Goal: Information Seeking & Learning: Learn about a topic

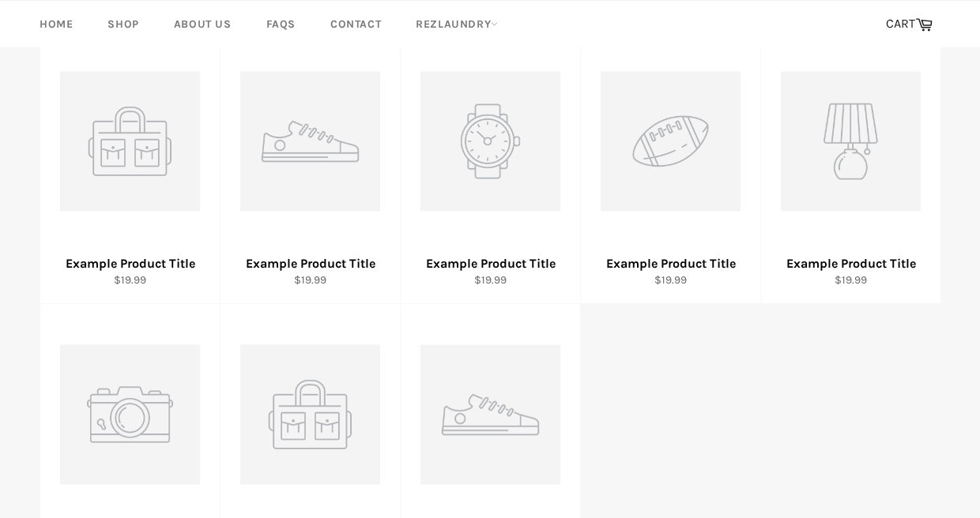
scroll to position [446, 0]
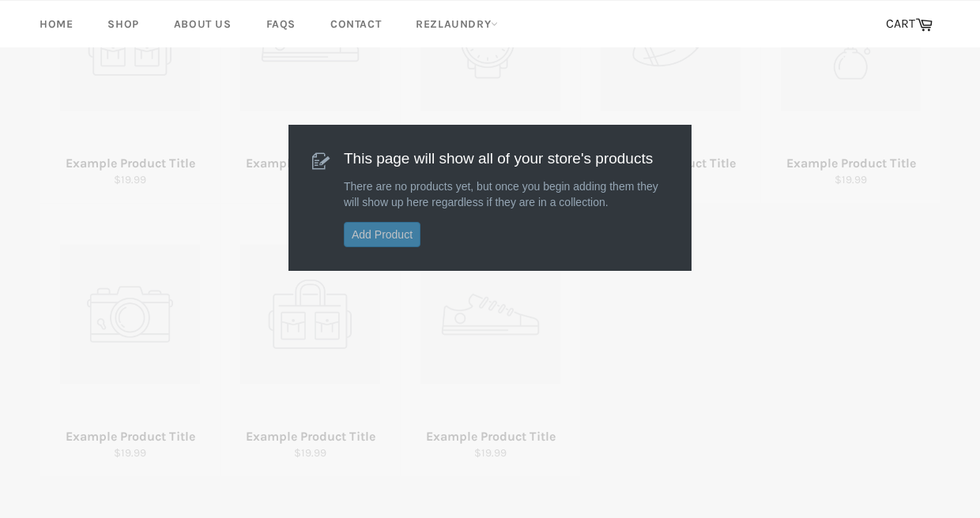
click at [383, 241] on link "Add Product" at bounding box center [382, 234] width 77 height 25
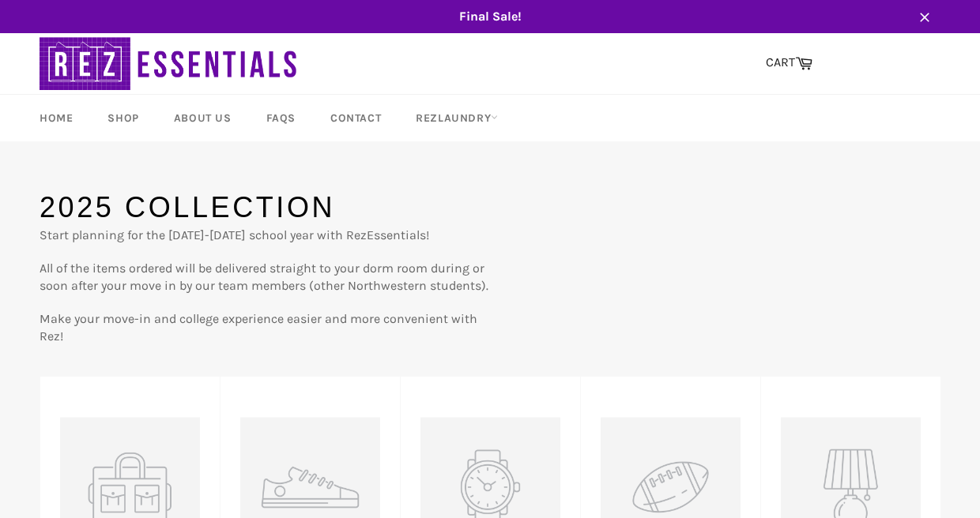
click at [923, 19] on icon "button" at bounding box center [924, 17] width 16 height 16
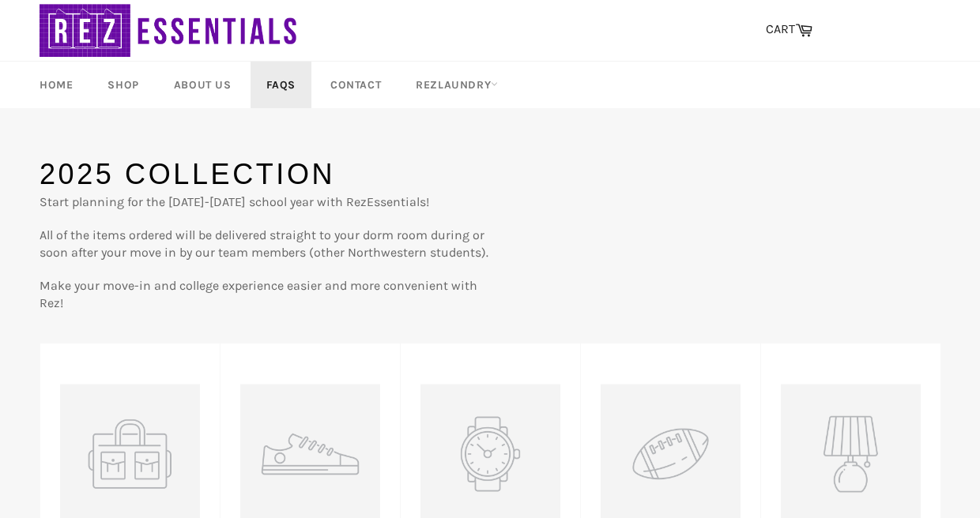
click at [284, 91] on link "FAQs" at bounding box center [280, 85] width 61 height 47
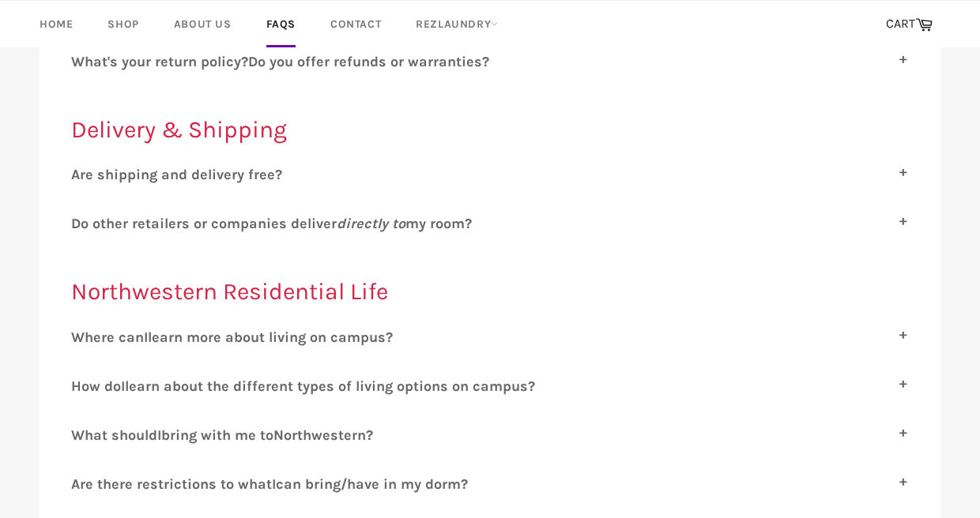
scroll to position [590, 0]
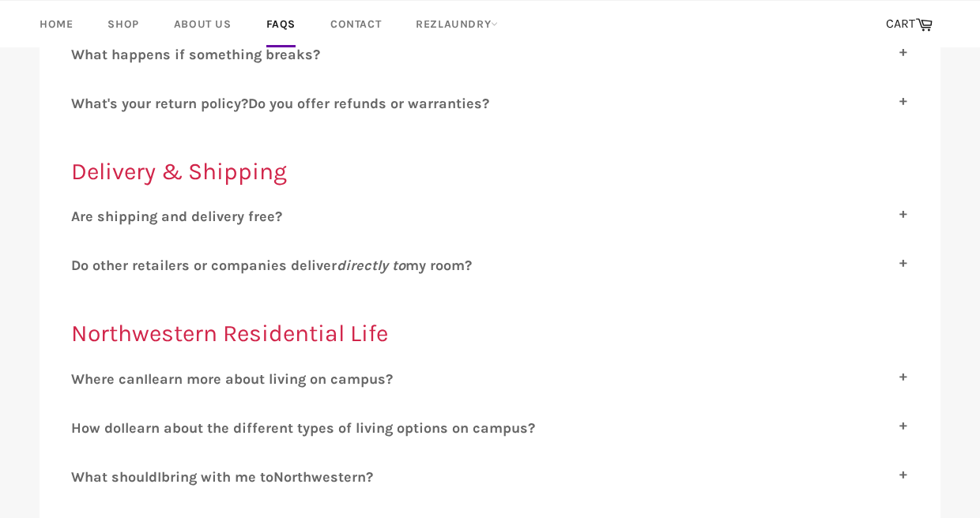
click at [250, 208] on span "re shipping and delivery free?" at bounding box center [181, 216] width 202 height 17
click at [81, 208] on input "A re shipping and delivery free?" at bounding box center [76, 213] width 10 height 10
checkbox input "true"
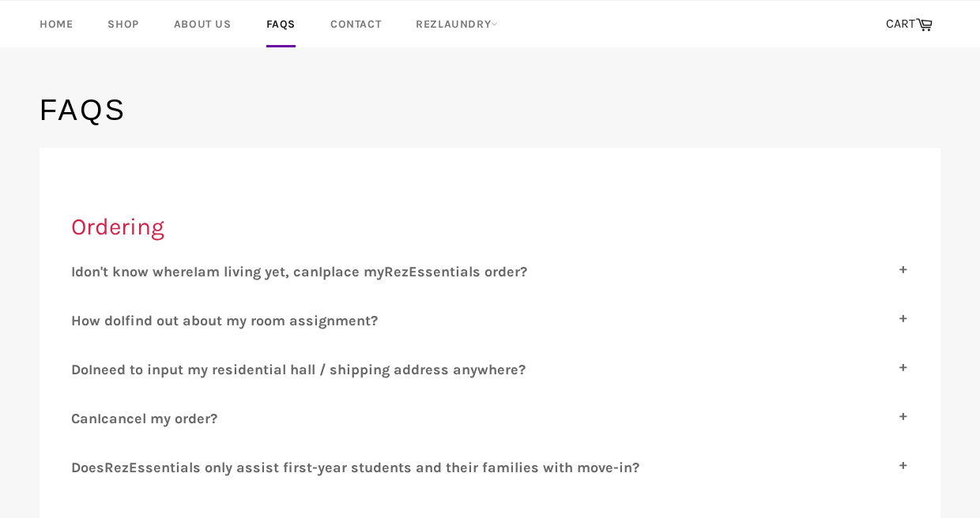
scroll to position [58, 0]
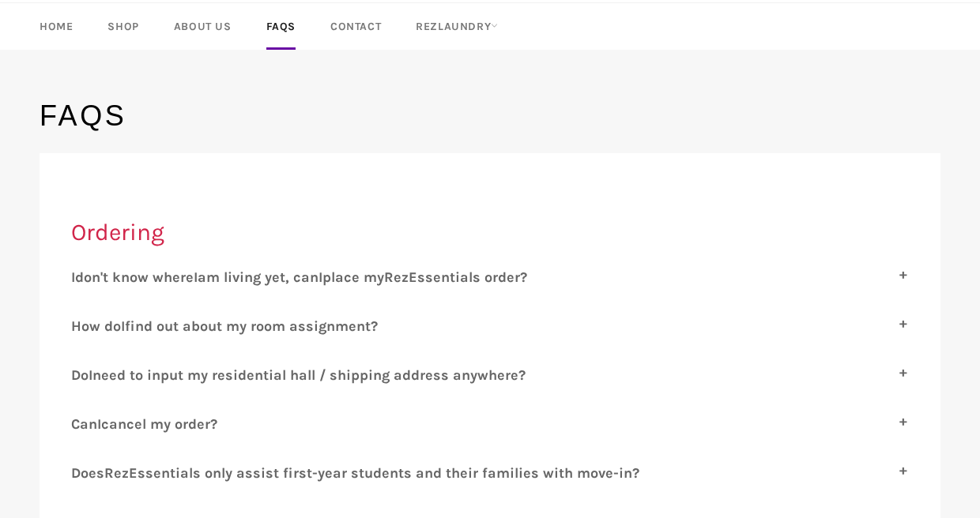
click at [346, 286] on div "I don't know where I am living yet, can I place my R ez E ssentials order? Yes,…" at bounding box center [489, 283] width 837 height 29
click at [345, 275] on span "place my" at bounding box center [353, 277] width 62 height 17
click at [81, 275] on input "I don't know where I am living yet, can I place my R ez E ssentials order?" at bounding box center [76, 274] width 10 height 10
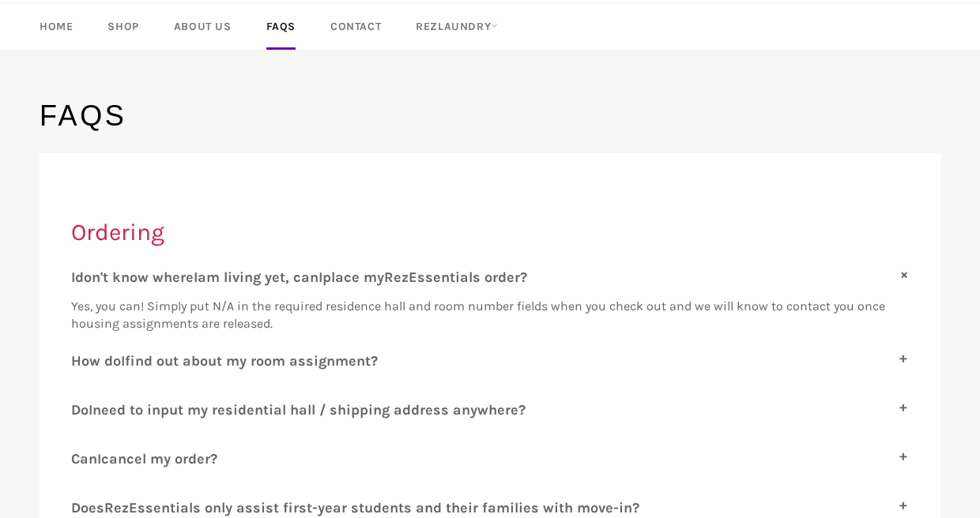
click at [337, 277] on span "place my" at bounding box center [353, 277] width 62 height 17
click at [81, 277] on input "I don't know where I am living yet, can I place my R ez E ssentials order?" at bounding box center [76, 274] width 10 height 10
checkbox input "false"
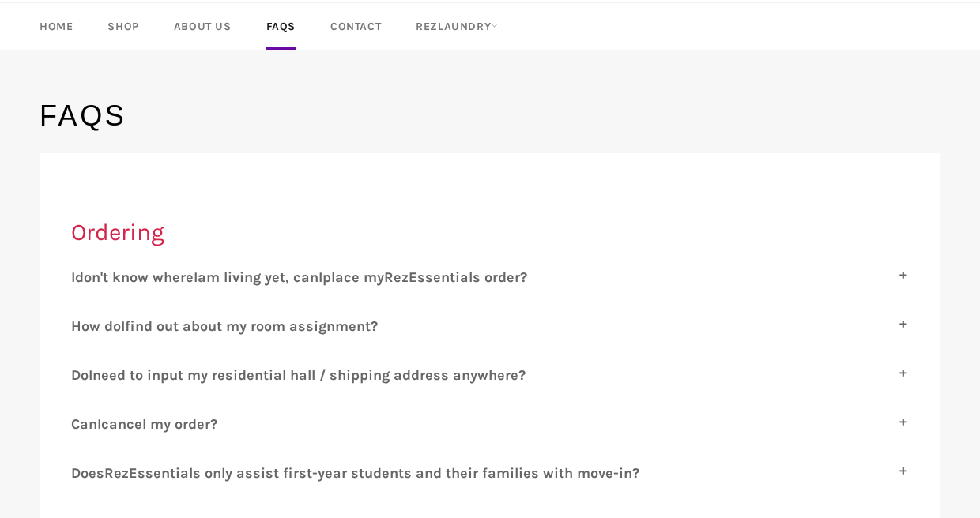
scroll to position [0, 0]
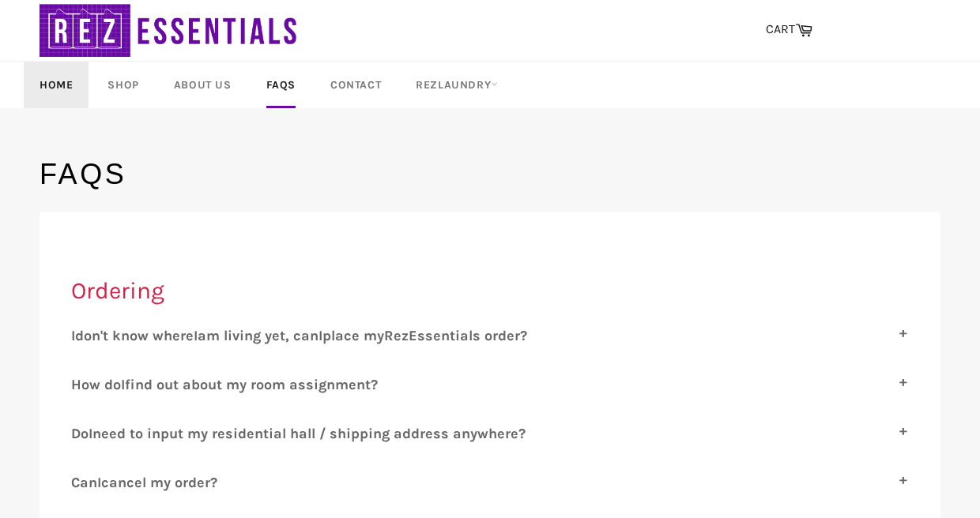
click at [63, 83] on link "Home" at bounding box center [56, 85] width 65 height 47
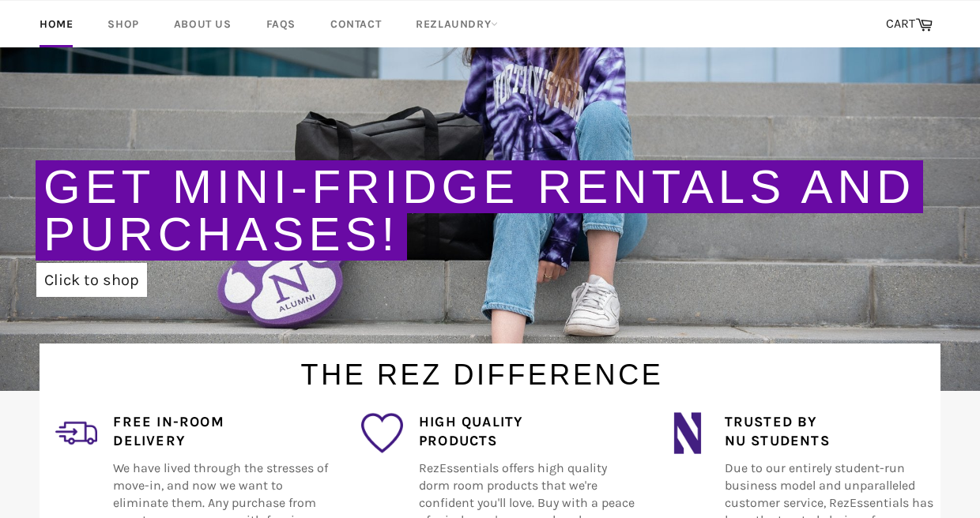
scroll to position [191, 0]
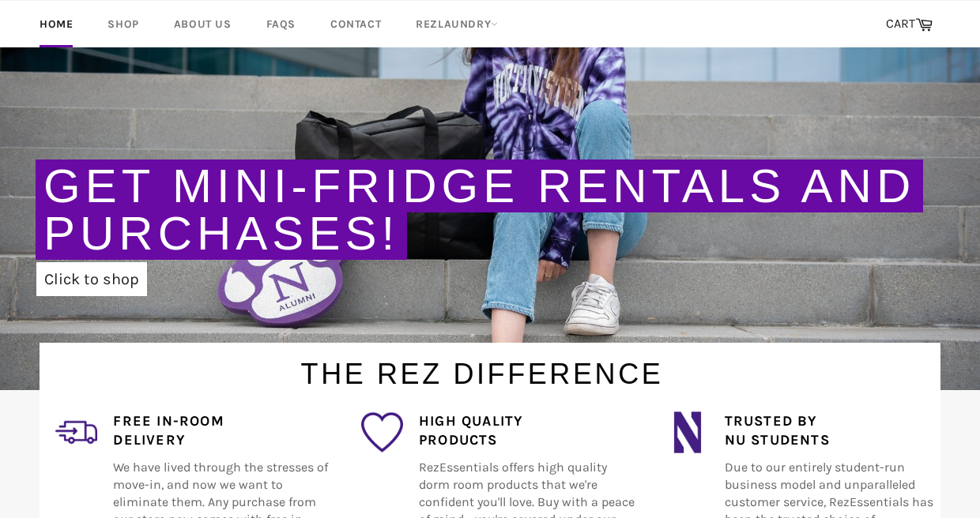
click at [186, 172] on link "Get Mini-Fridge Rentals and Purchases!" at bounding box center [478, 210] width 871 height 100
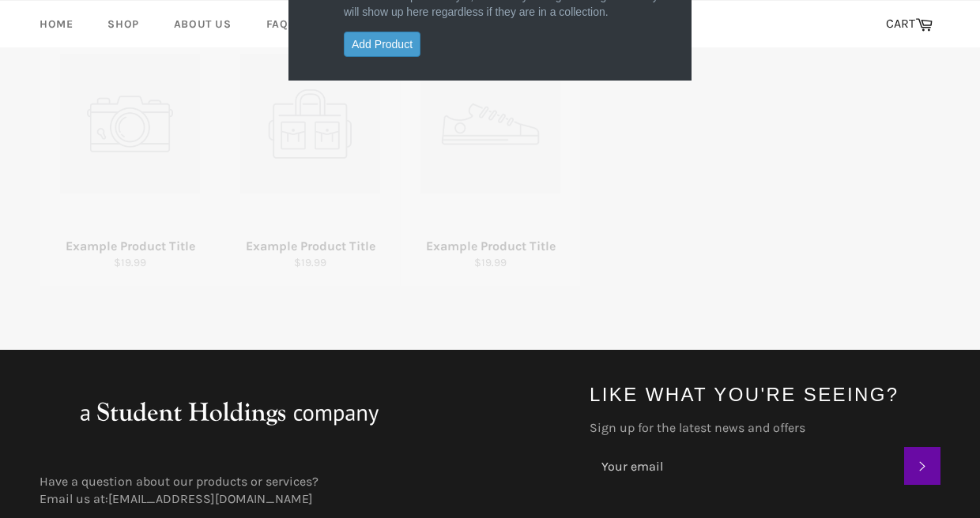
scroll to position [660, 0]
